Goal: Information Seeking & Learning: Compare options

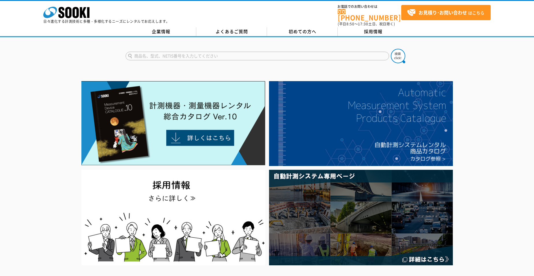
click at [164, 52] on input "text" at bounding box center [256, 56] width 263 height 9
type input "溶存酸素"
click at [401, 51] on img at bounding box center [397, 56] width 14 height 14
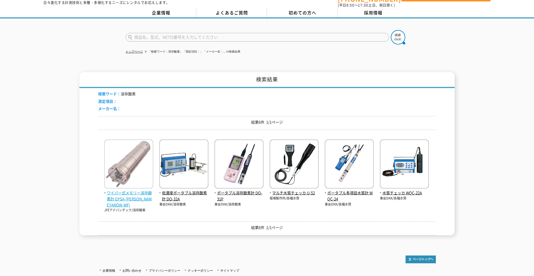
scroll to position [29, 0]
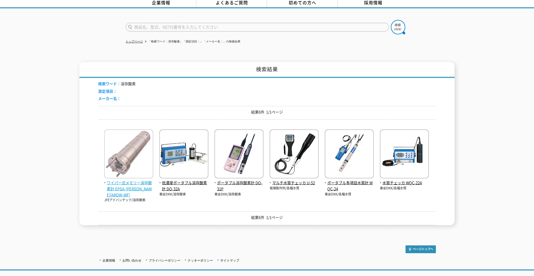
click at [129, 183] on span "ワイパー式メモリー溶存酸素計 EPSA-[PERSON_NAME](AROW-WF)" at bounding box center [128, 189] width 49 height 18
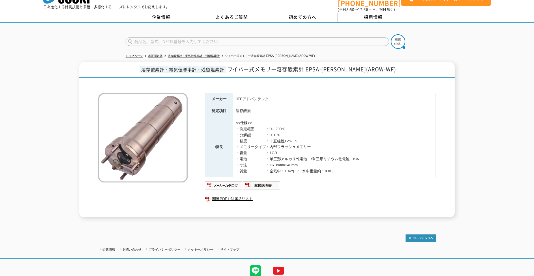
scroll to position [5, 0]
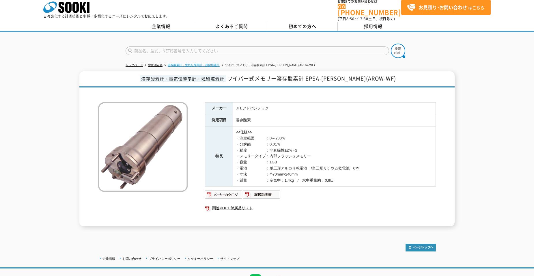
drag, startPoint x: 173, startPoint y: 46, endPoint x: 188, endPoint y: 60, distance: 20.2
click at [173, 46] on input "text" at bounding box center [256, 50] width 263 height 9
type input "塩分計"
click at [390, 44] on button at bounding box center [397, 51] width 14 height 14
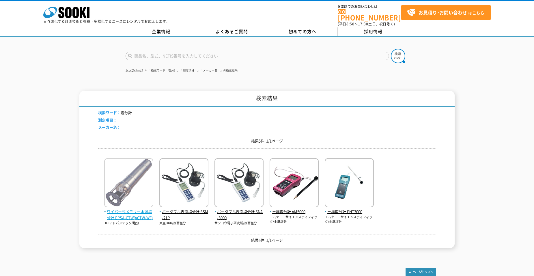
click at [140, 213] on span "ワイパー式メモリー水温塩分計 EPSA-CTW(ACTW-WF)" at bounding box center [128, 215] width 49 height 12
